Goal: Check status

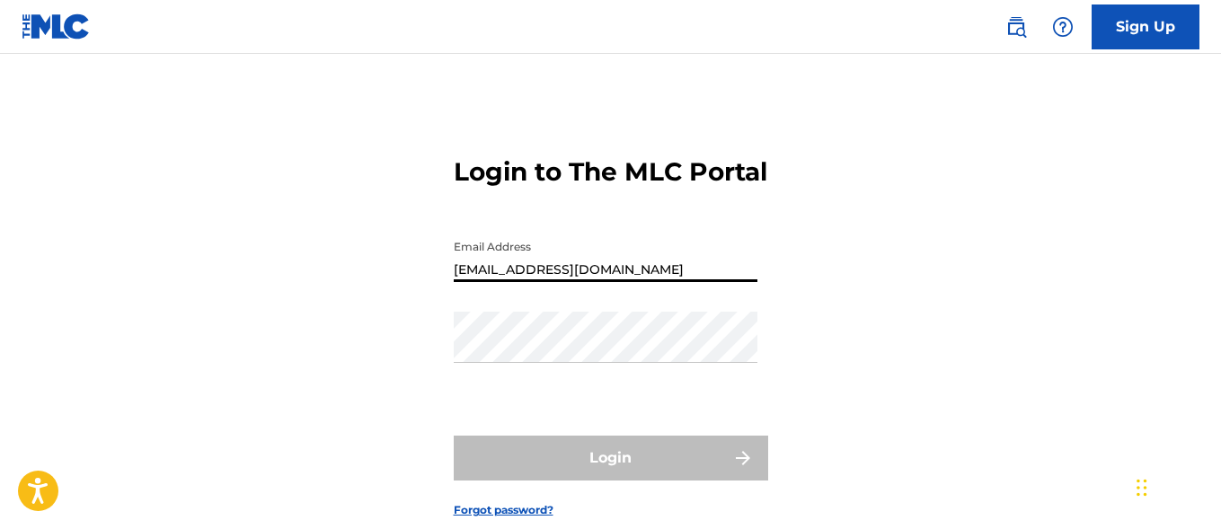
type input "[EMAIL_ADDRESS][DOMAIN_NAME]"
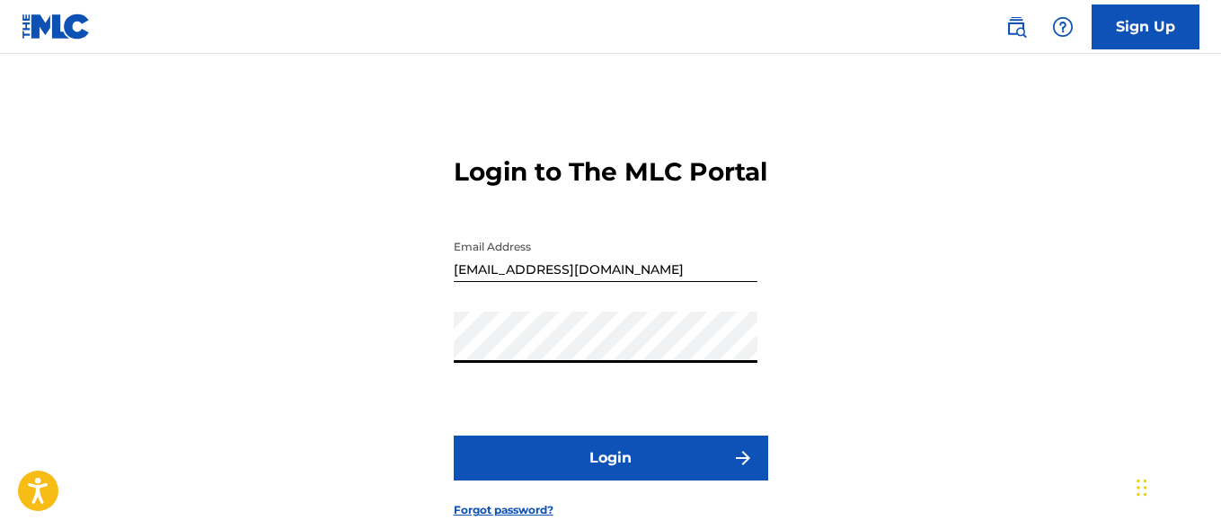
click at [610, 481] on button "Login" at bounding box center [611, 458] width 314 height 45
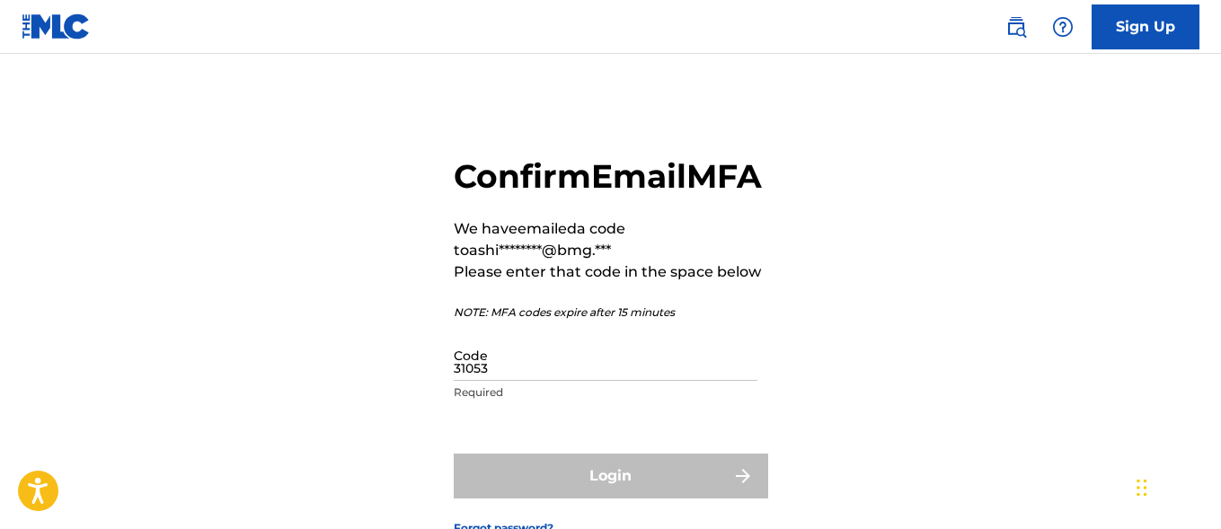
type input "310535"
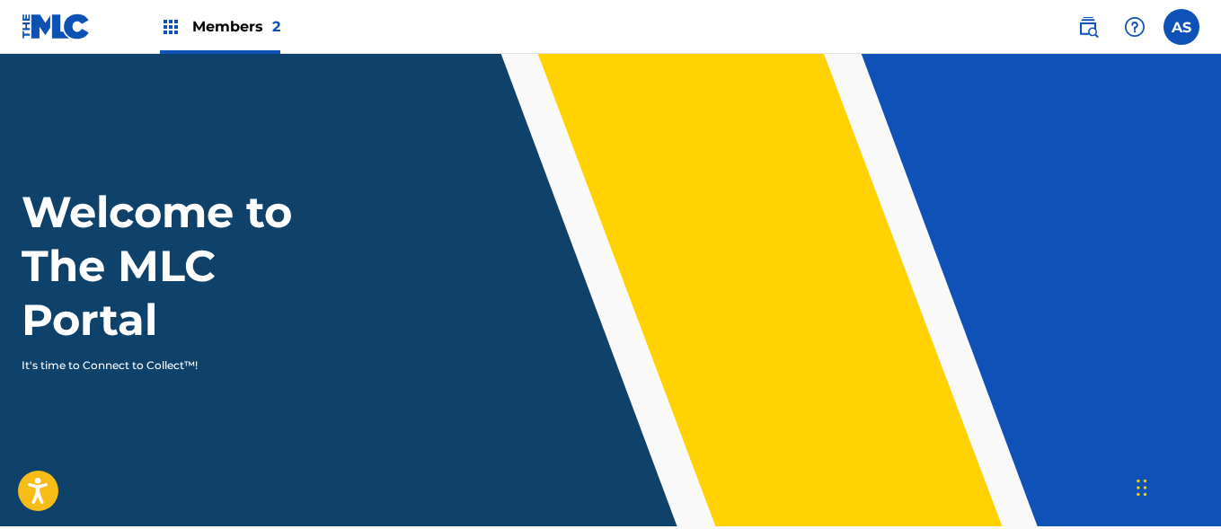
click at [171, 27] on img at bounding box center [171, 27] width 22 height 22
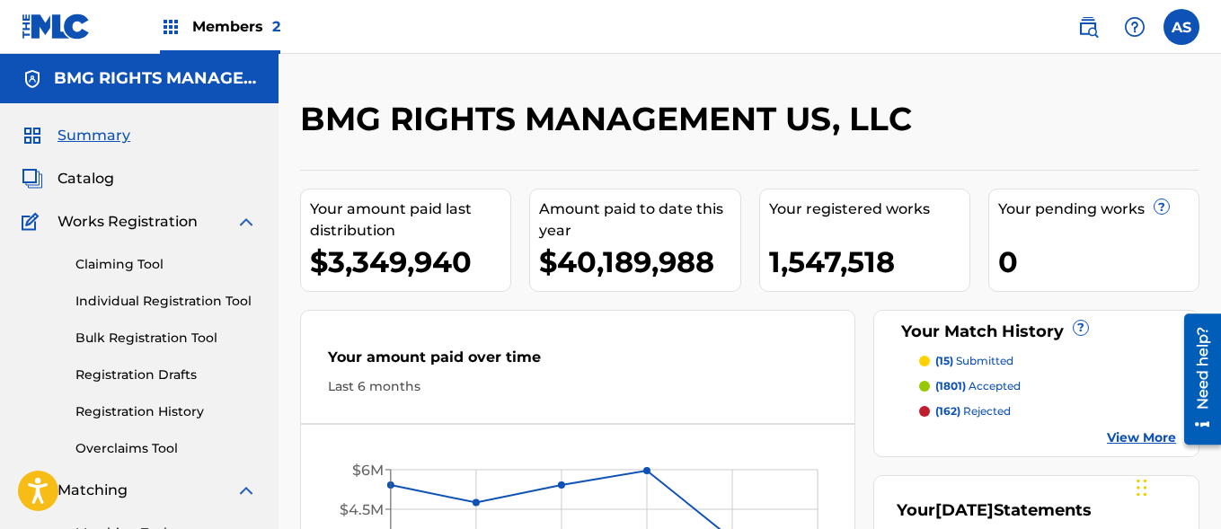
scroll to position [390, 0]
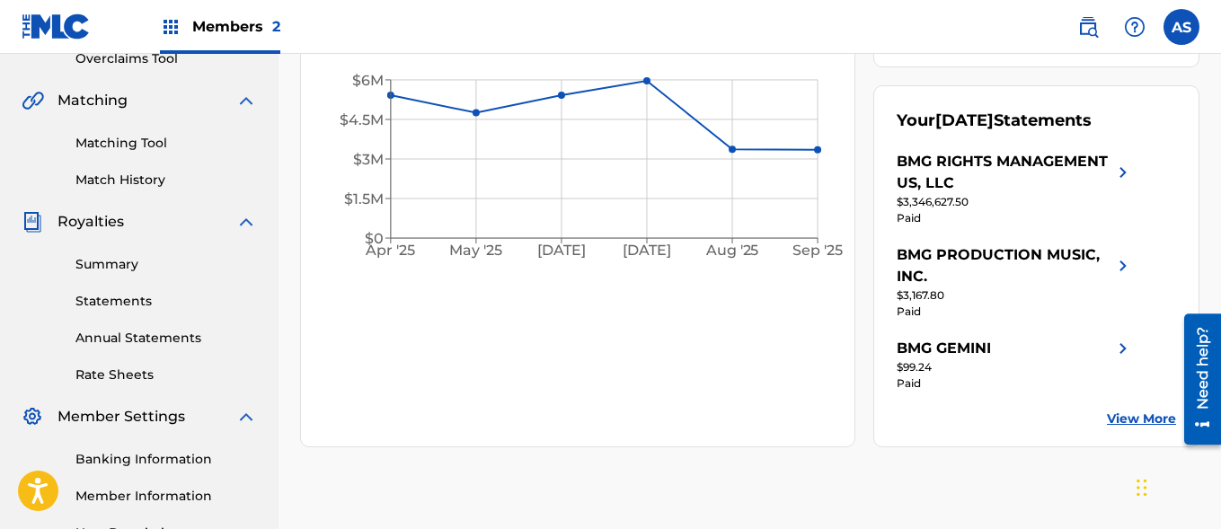
click at [166, 264] on link "Summary" at bounding box center [165, 264] width 181 height 19
